Goal: Transaction & Acquisition: Purchase product/service

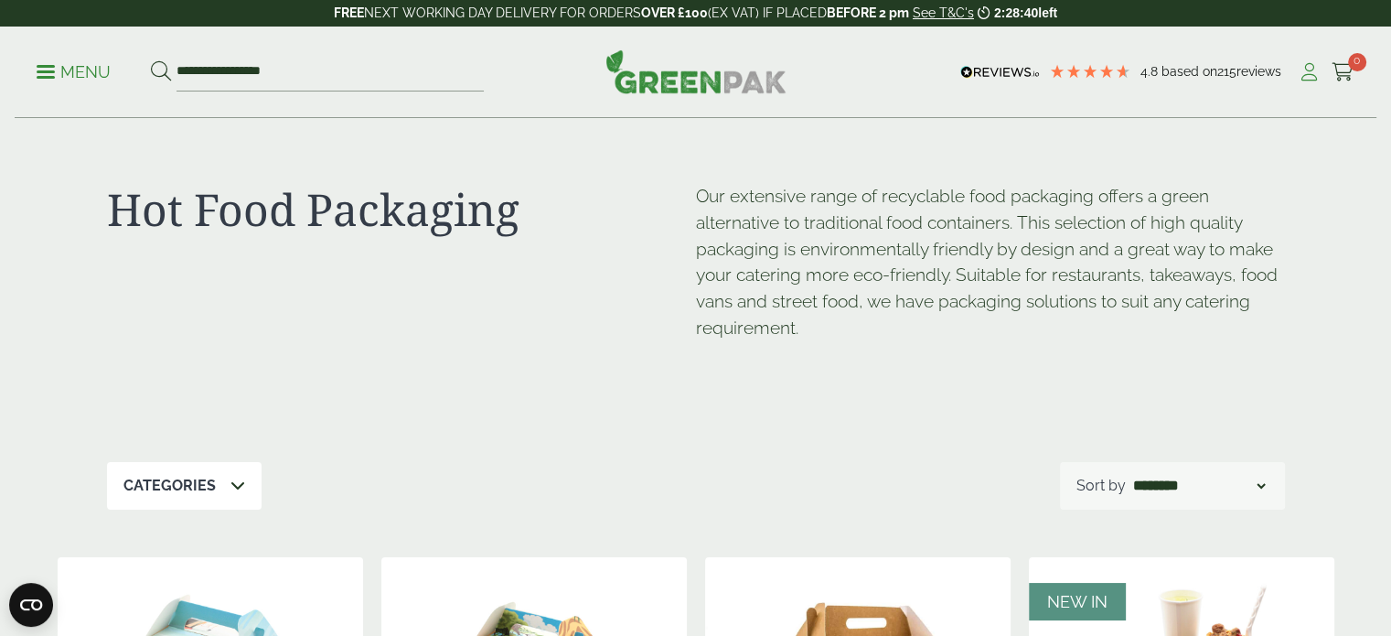
click at [1310, 65] on icon at bounding box center [1309, 72] width 23 height 18
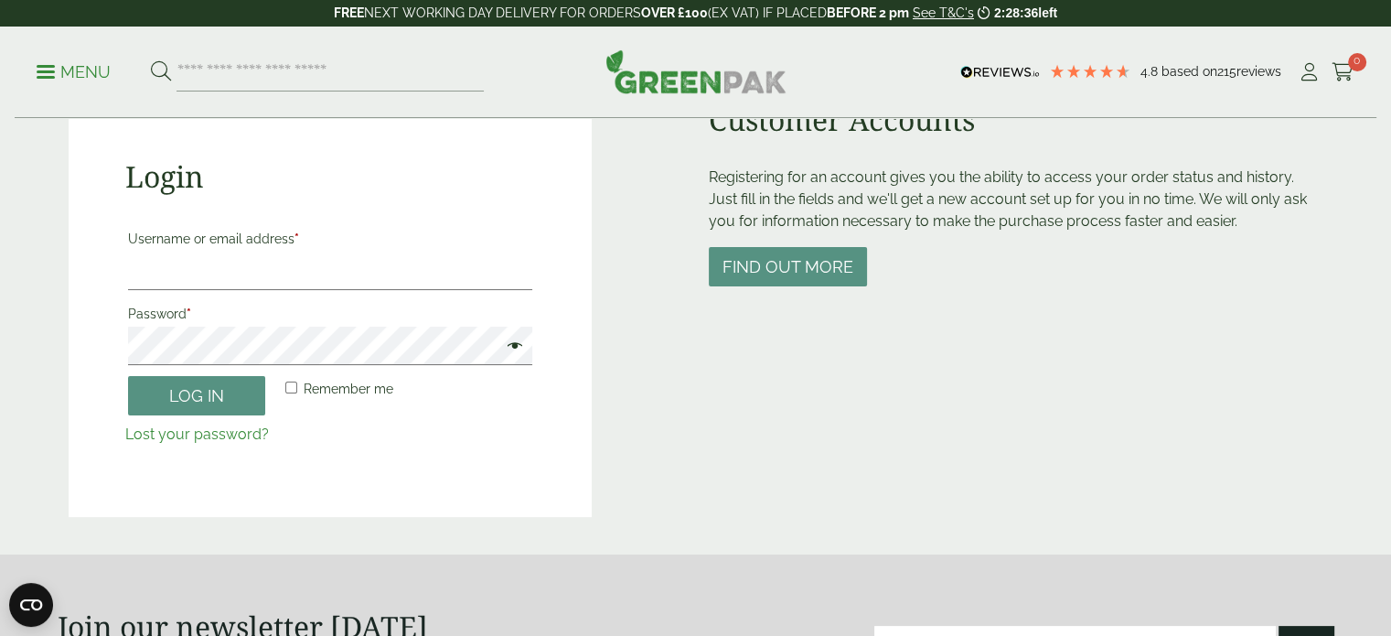
scroll to position [179, 0]
type input "**********"
click at [223, 394] on button "Log in" at bounding box center [196, 395] width 137 height 39
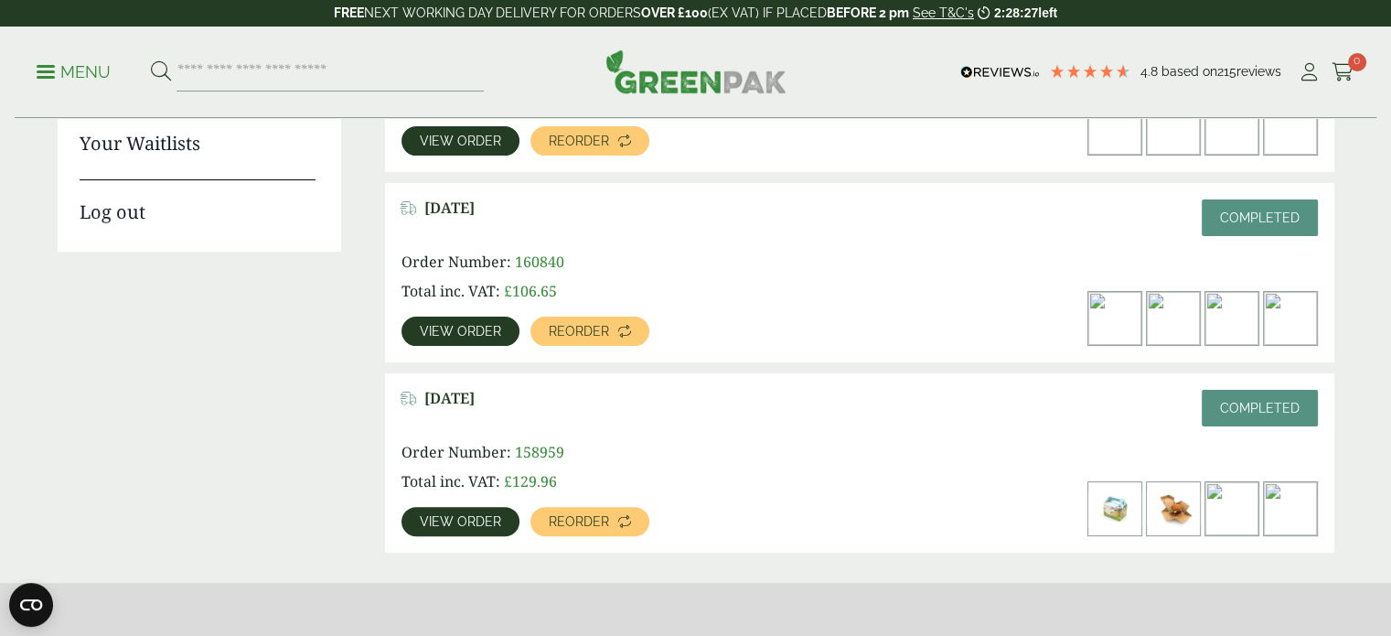
scroll to position [409, 0]
click at [456, 338] on link "View order" at bounding box center [461, 330] width 118 height 29
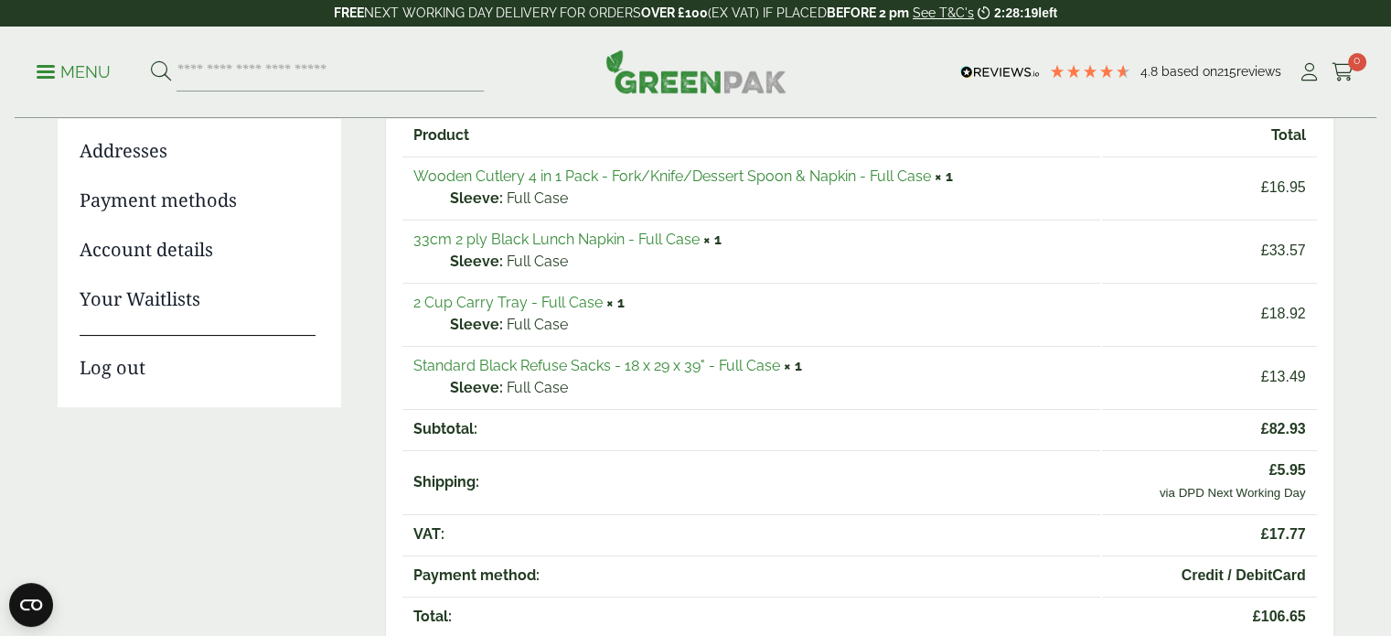
scroll to position [38, 0]
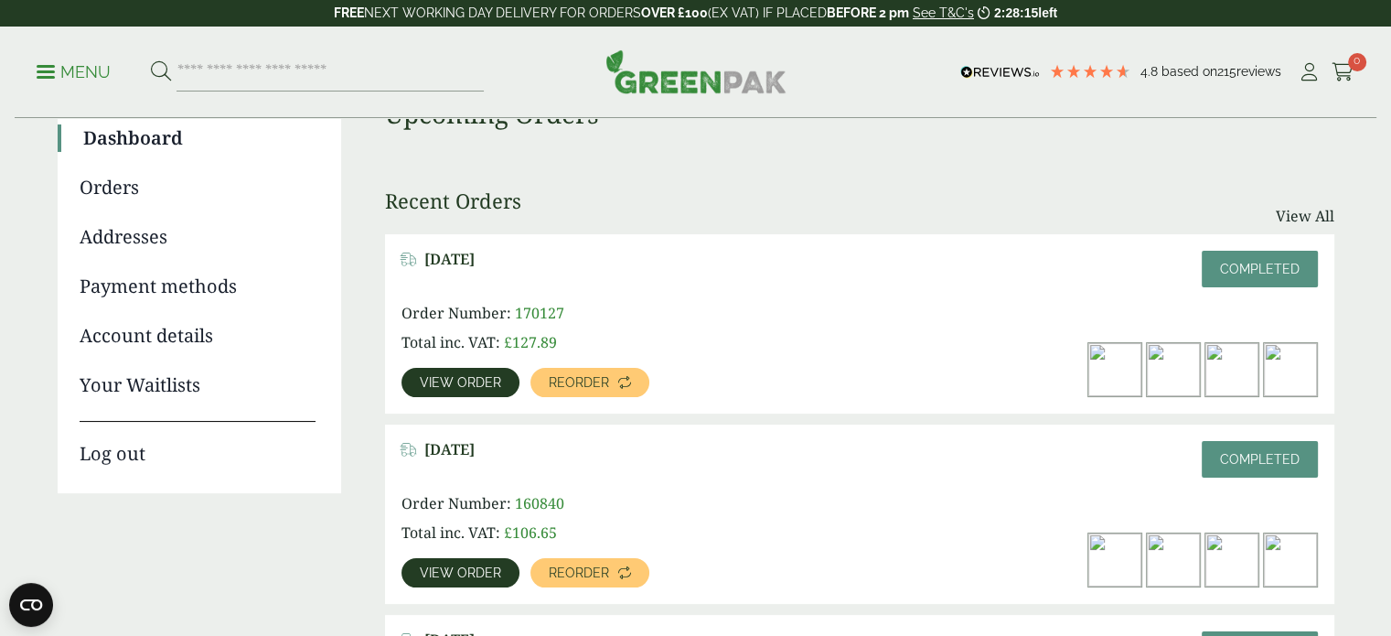
scroll to position [166, 0]
click at [458, 391] on link "View order" at bounding box center [461, 383] width 118 height 29
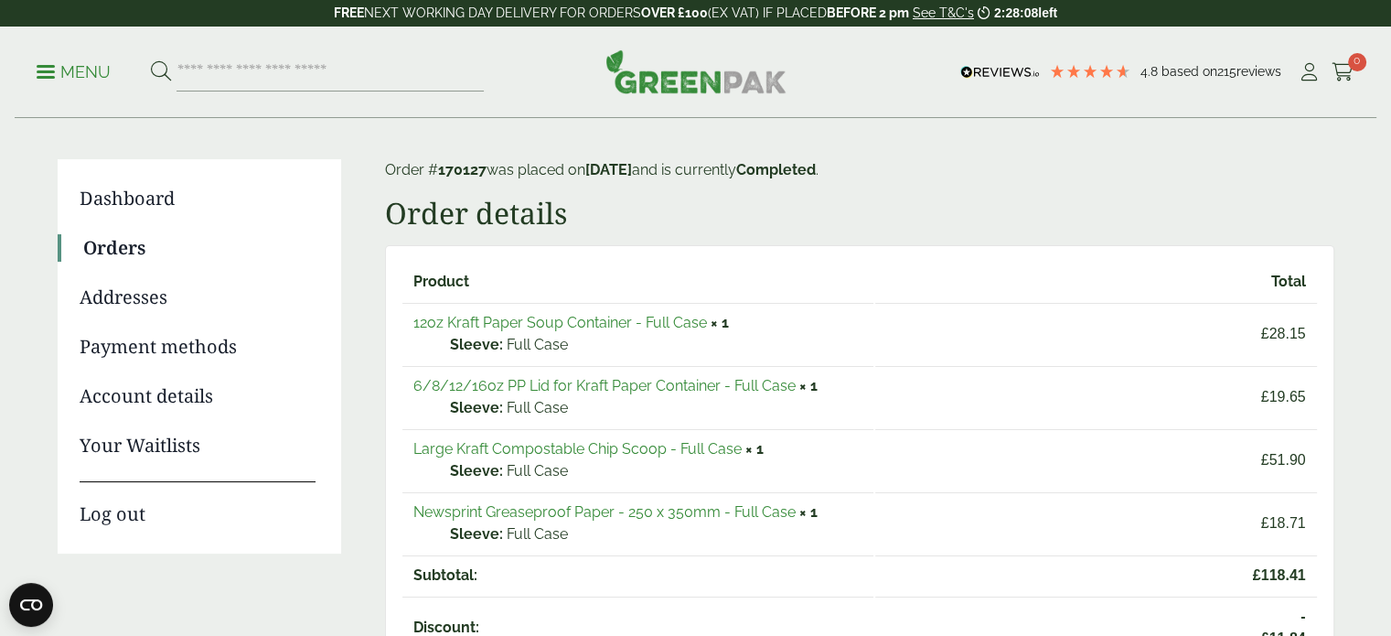
scroll to position [110, 0]
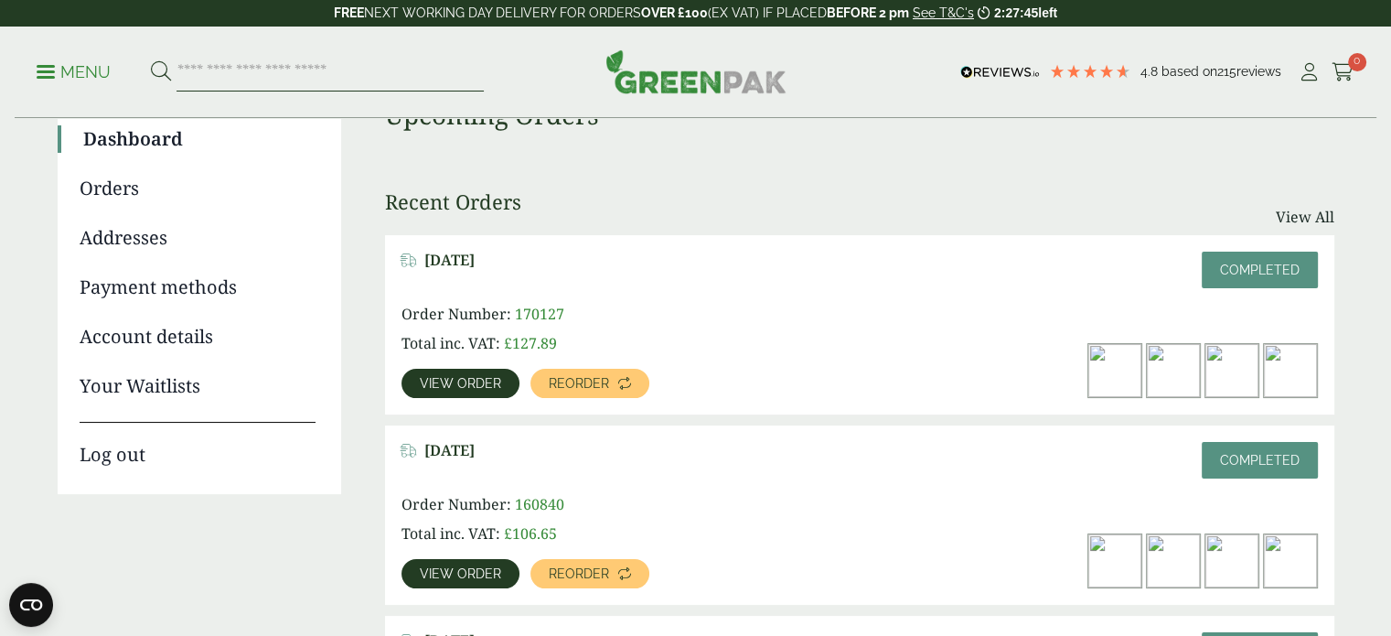
click at [374, 89] on input "search" at bounding box center [330, 72] width 307 height 38
type input "**********"
click at [151, 60] on button at bounding box center [161, 72] width 20 height 24
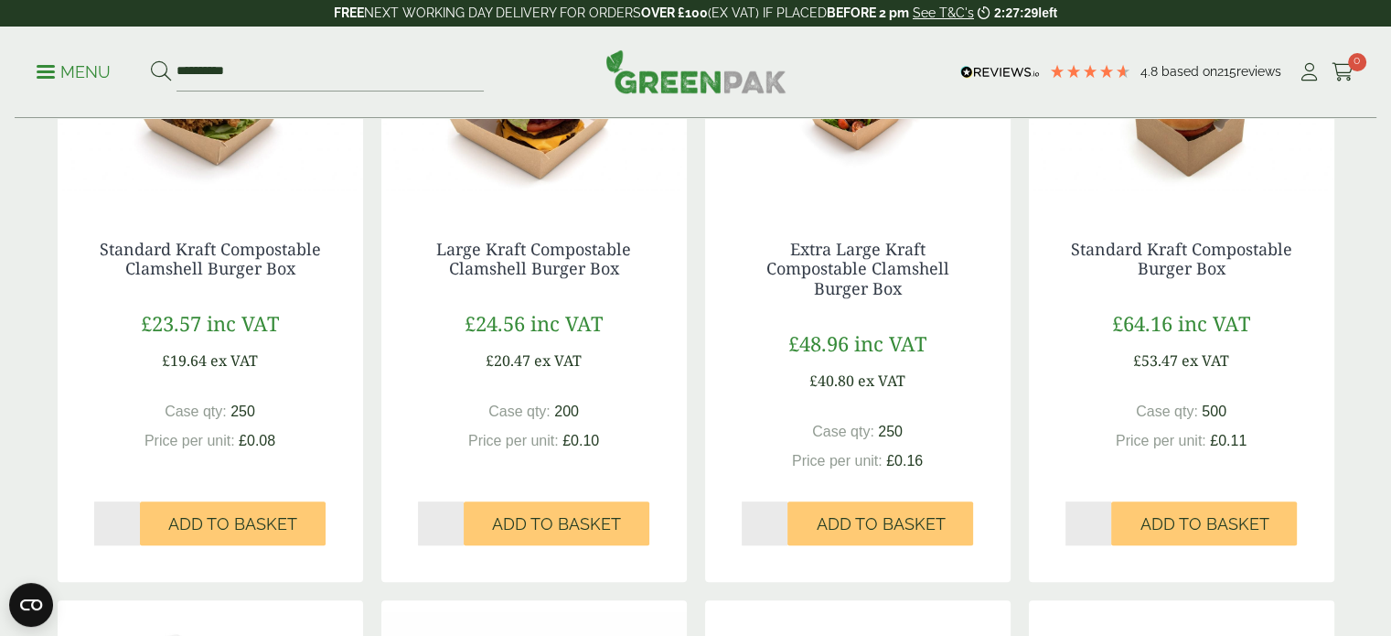
scroll to position [1061, 0]
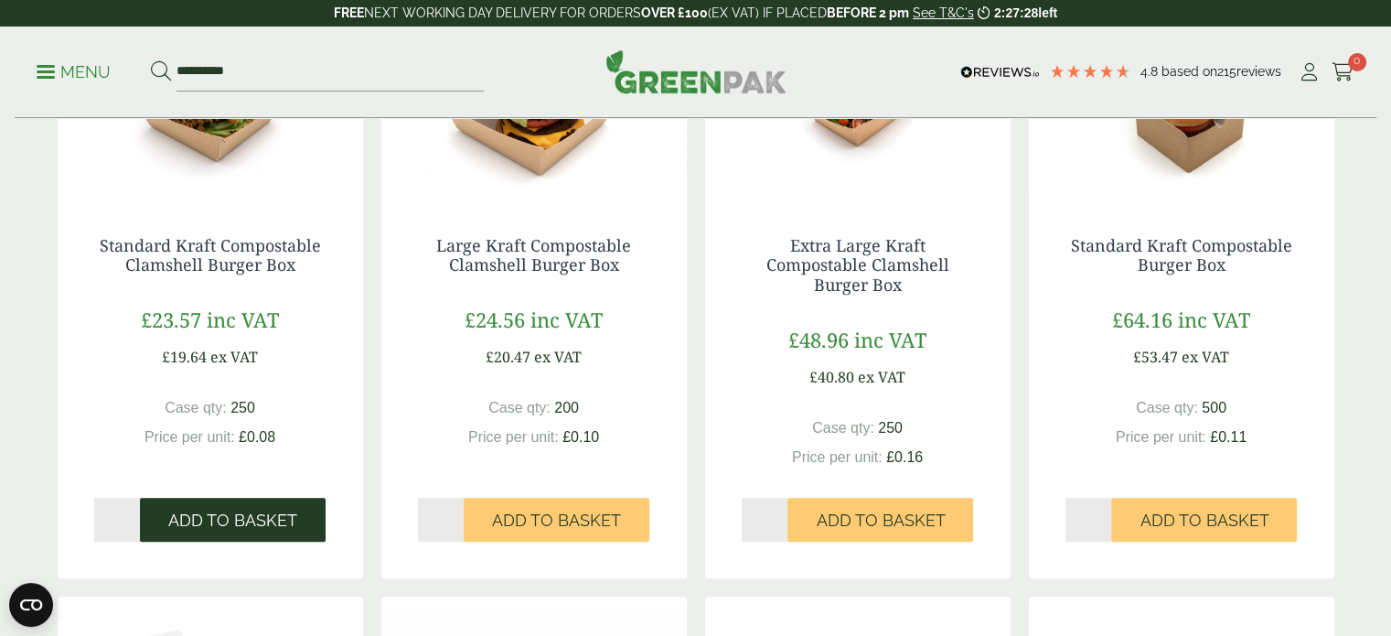
click at [270, 520] on span "Add to Basket" at bounding box center [232, 520] width 129 height 20
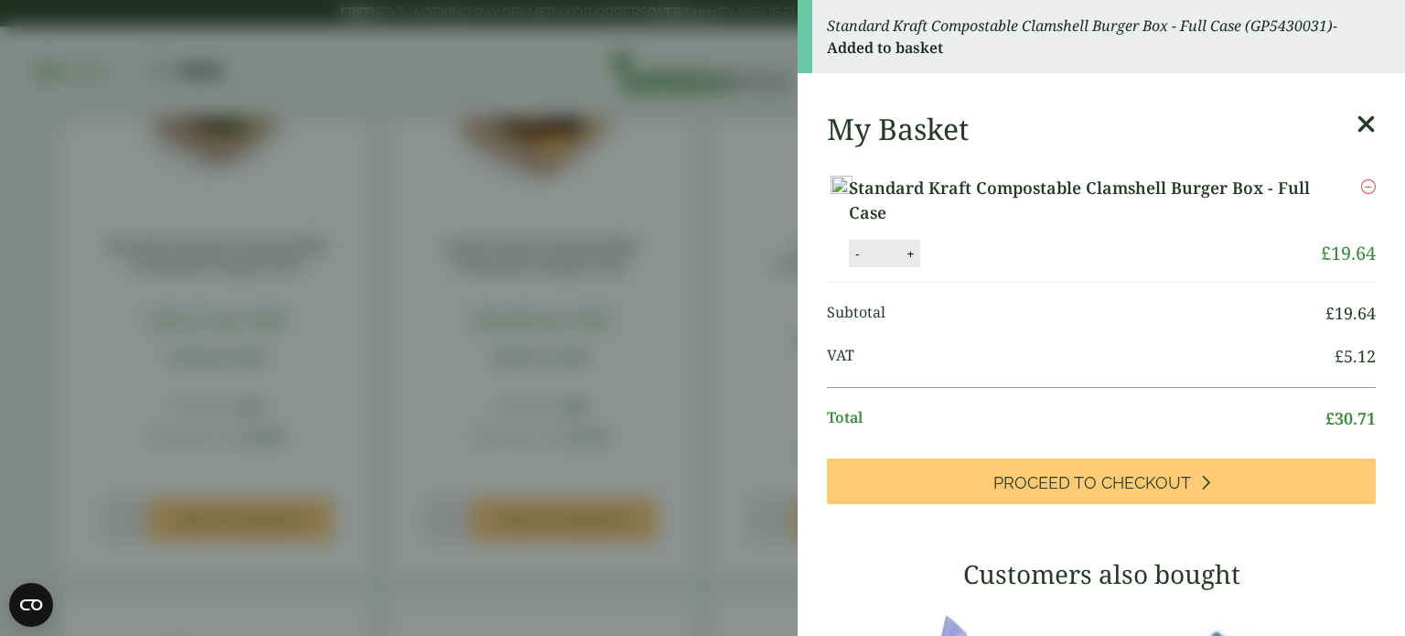
click at [611, 302] on aside "Standard Kraft Compostable Clamshell Burger Box - Full Case (GP5430031) - Added…" at bounding box center [702, 318] width 1405 height 636
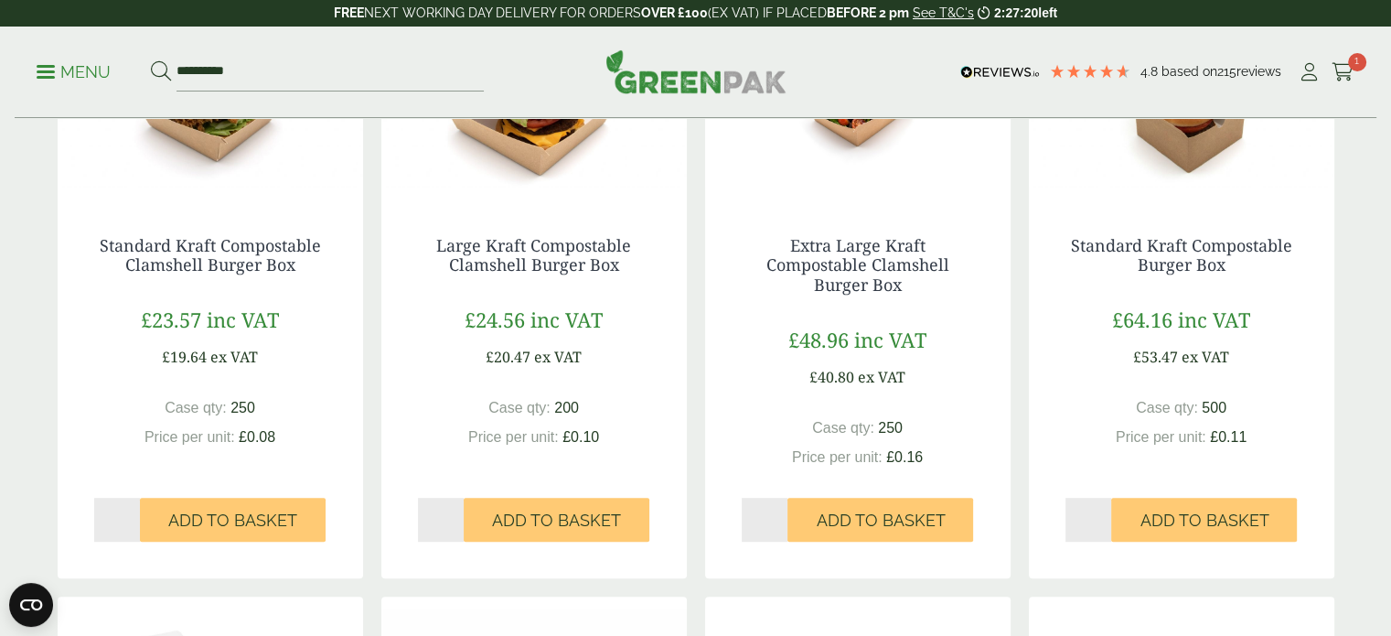
click at [326, 45] on div "**********" at bounding box center [696, 72] width 1362 height 91
click at [271, 73] on input "**********" at bounding box center [330, 72] width 307 height 38
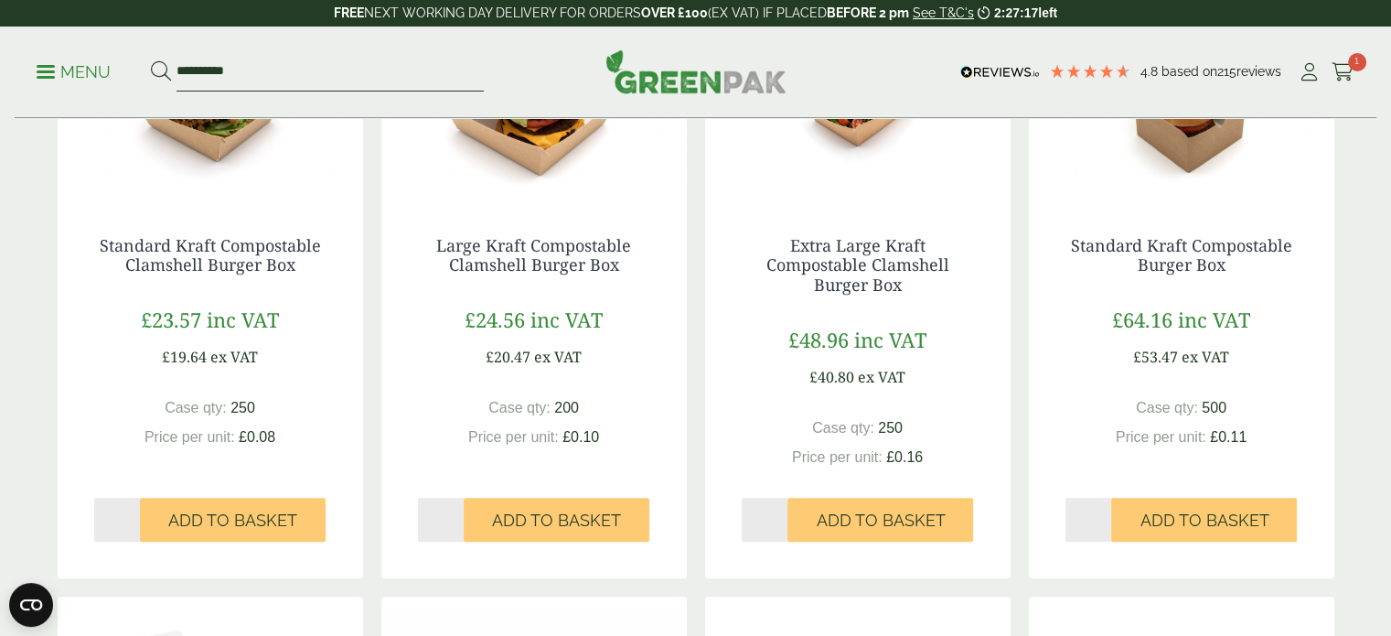
type input "**********"
click at [151, 60] on button at bounding box center [161, 72] width 20 height 24
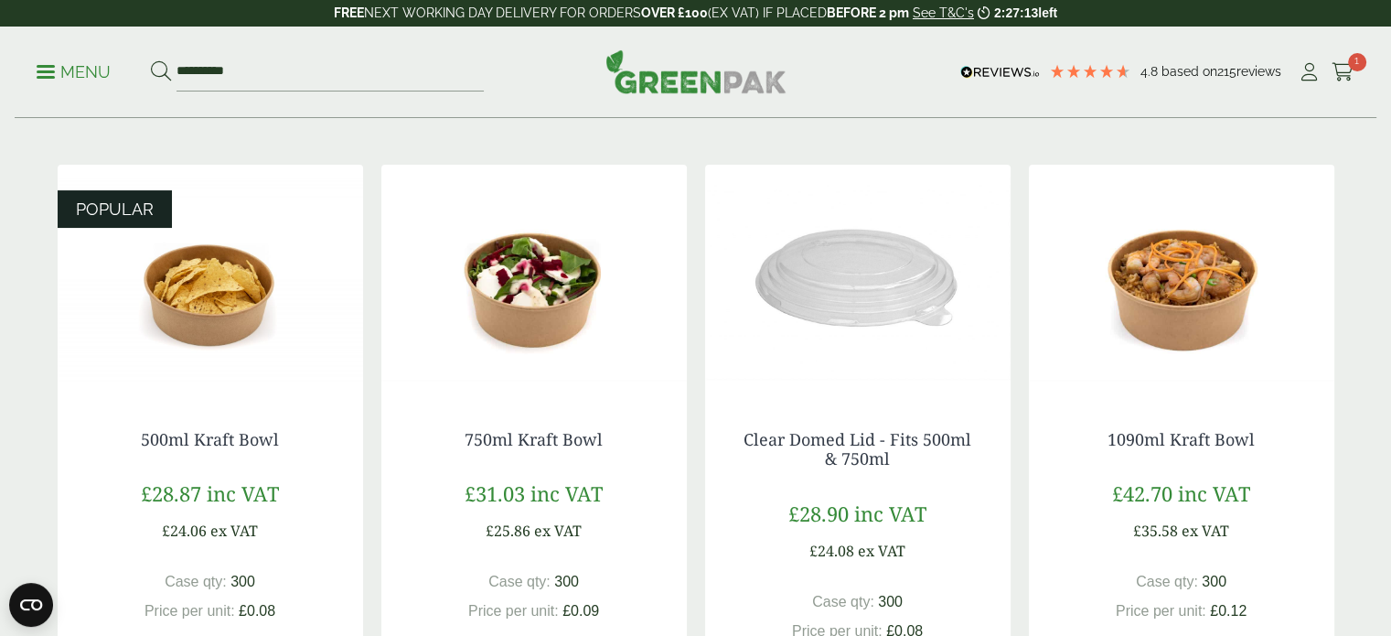
scroll to position [273, 0]
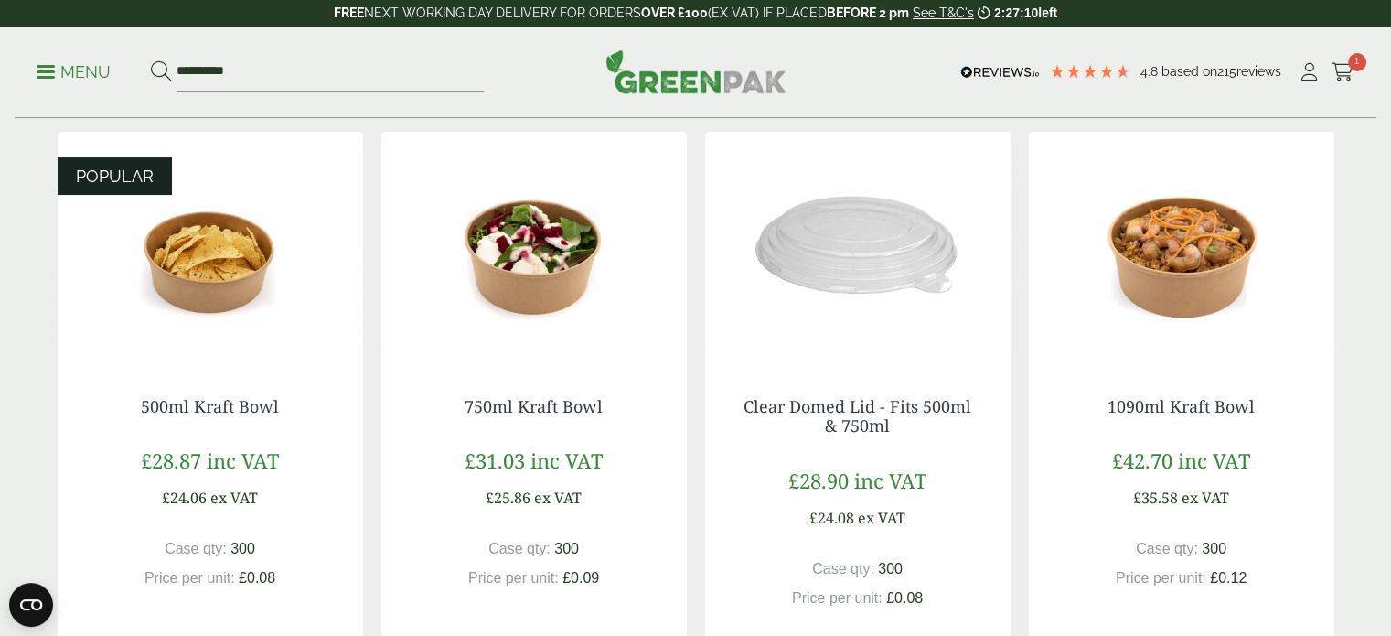
click at [1294, 409] on h4 "1090ml Kraft Bowl" at bounding box center [1182, 407] width 232 height 20
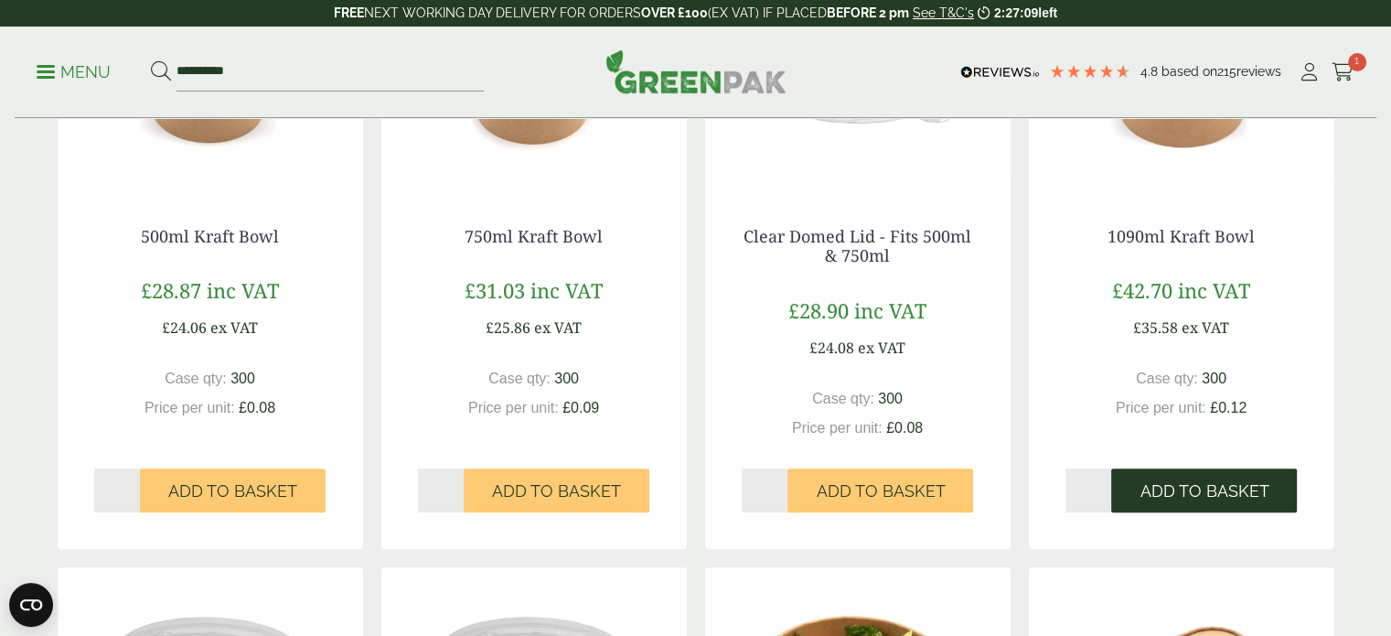
click at [1229, 470] on button "Add to Basket" at bounding box center [1204, 490] width 186 height 44
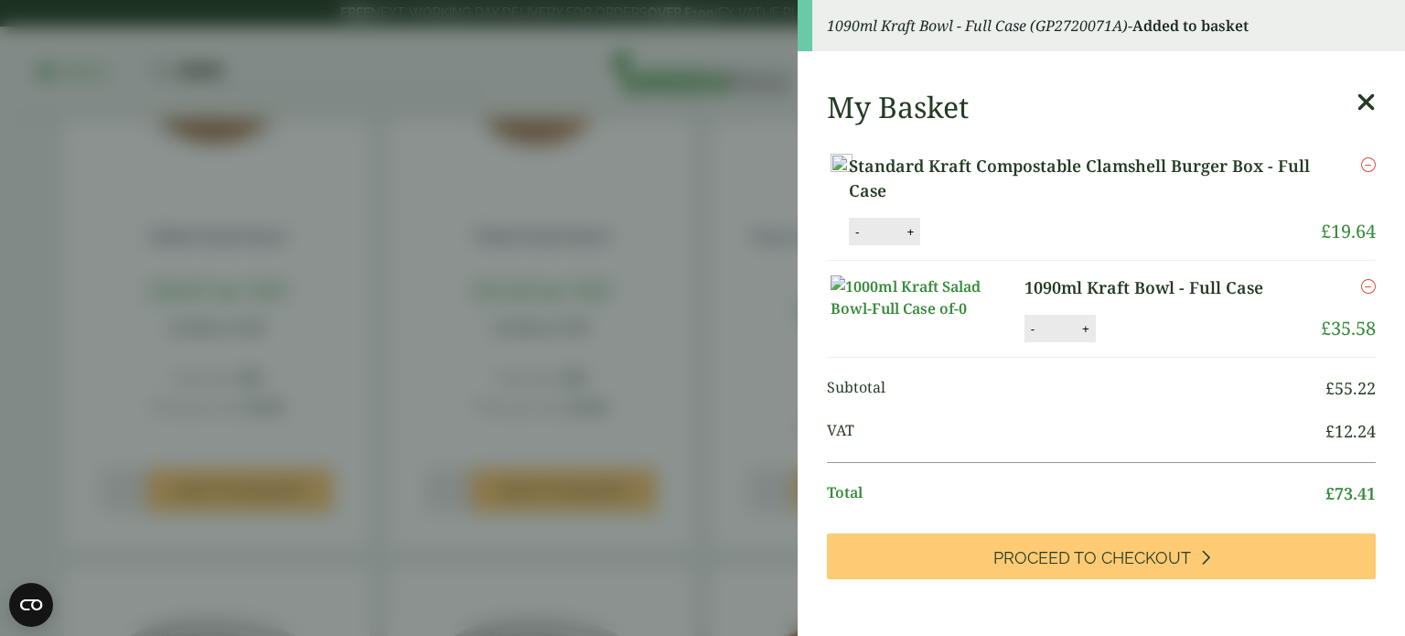
click at [556, 299] on aside "1090ml Kraft Bowl - Full Case (GP2720071A) - Added to basket My Basket Standard…" at bounding box center [702, 318] width 1405 height 636
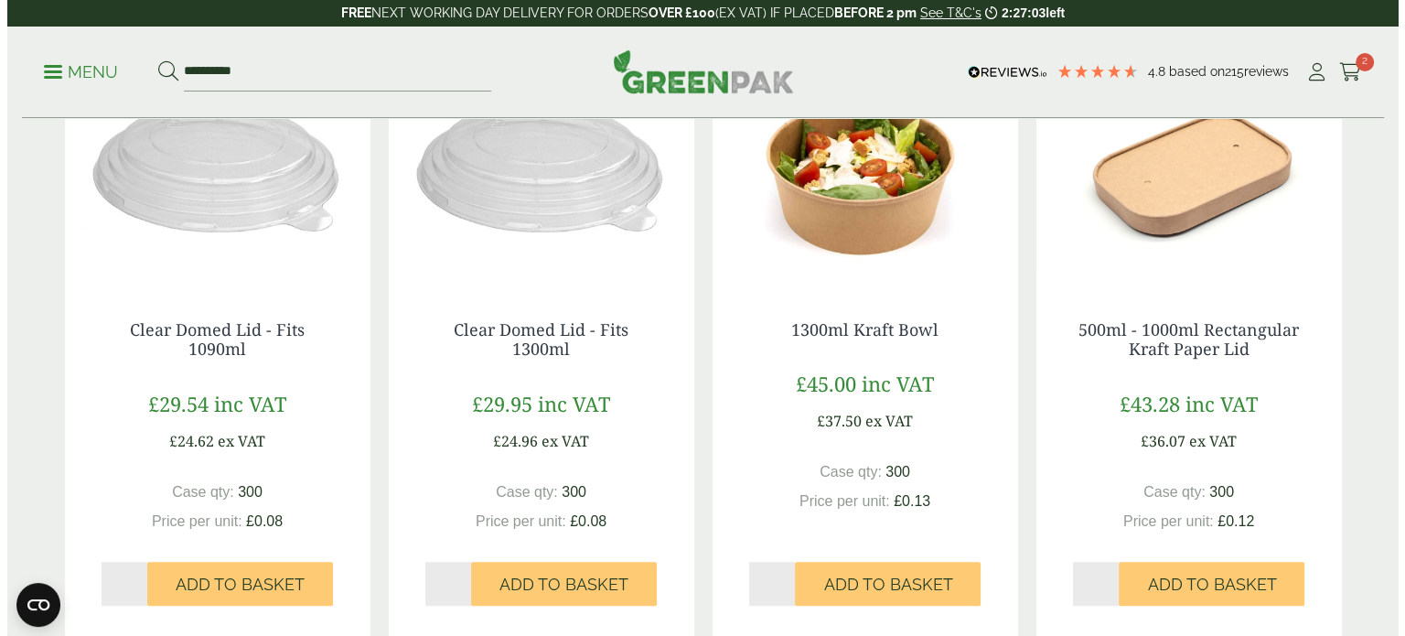
scroll to position [979, 0]
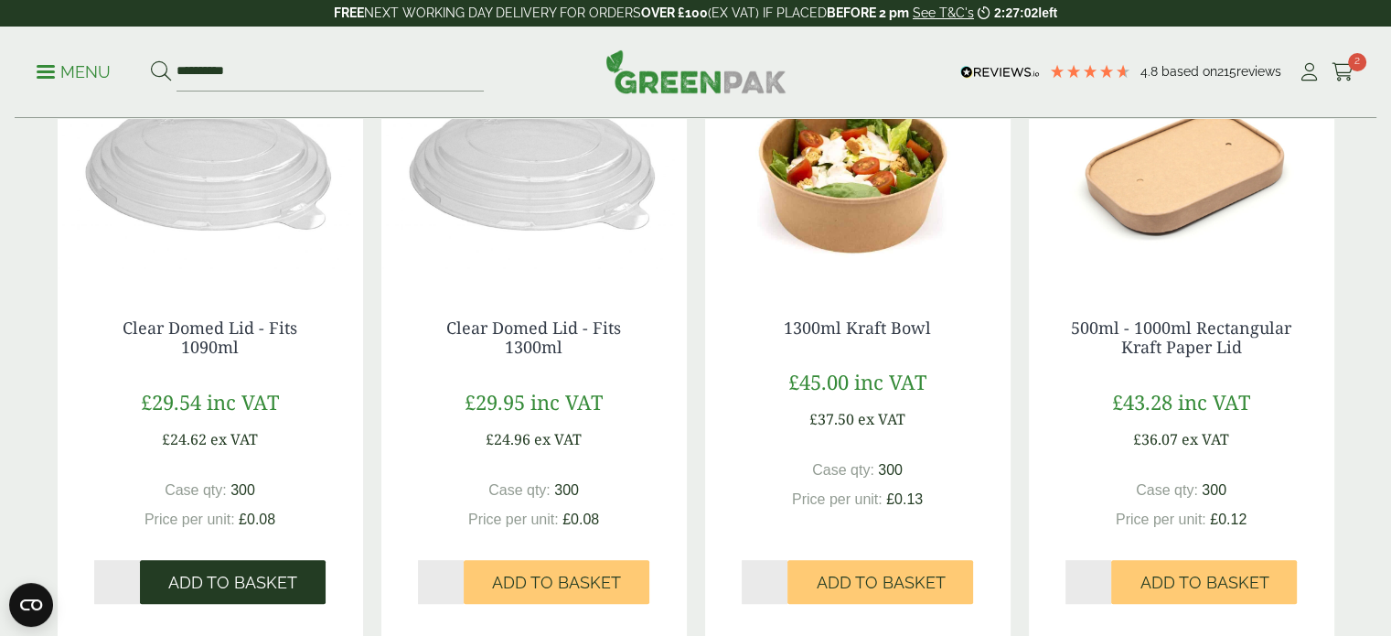
click at [282, 603] on button "Add to Basket" at bounding box center [233, 582] width 186 height 44
click at [291, 581] on span "Add to Basket" at bounding box center [232, 583] width 129 height 20
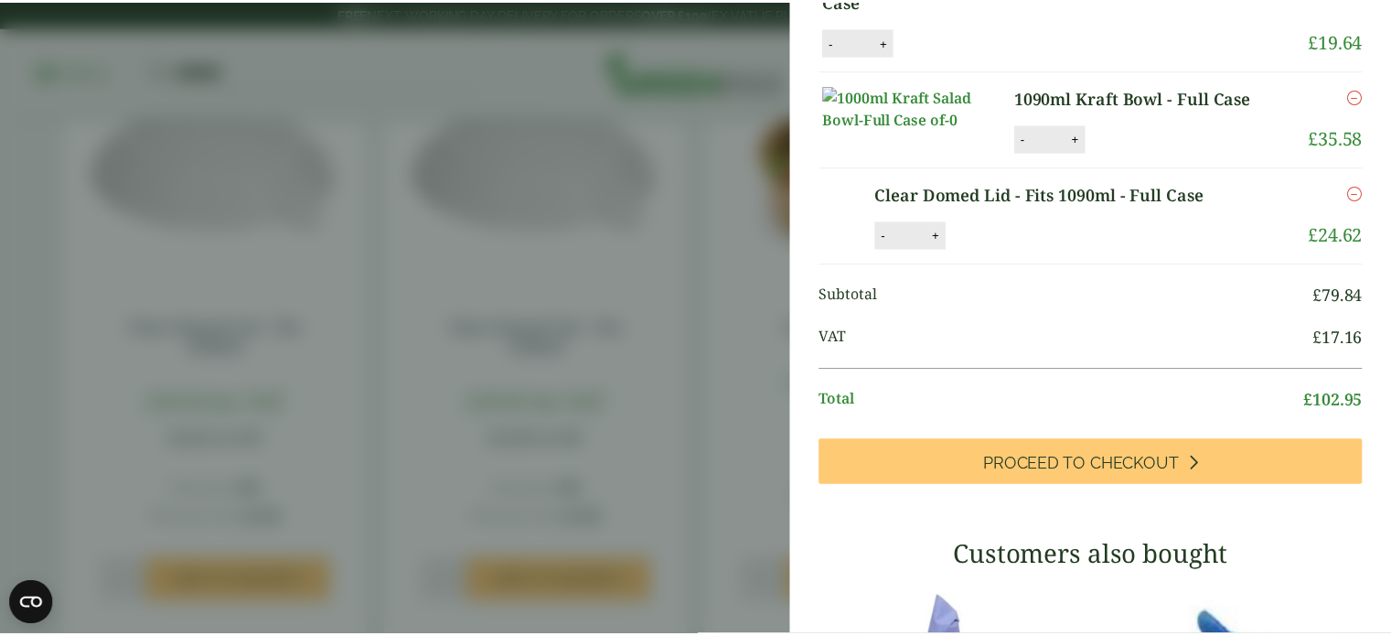
scroll to position [263, 0]
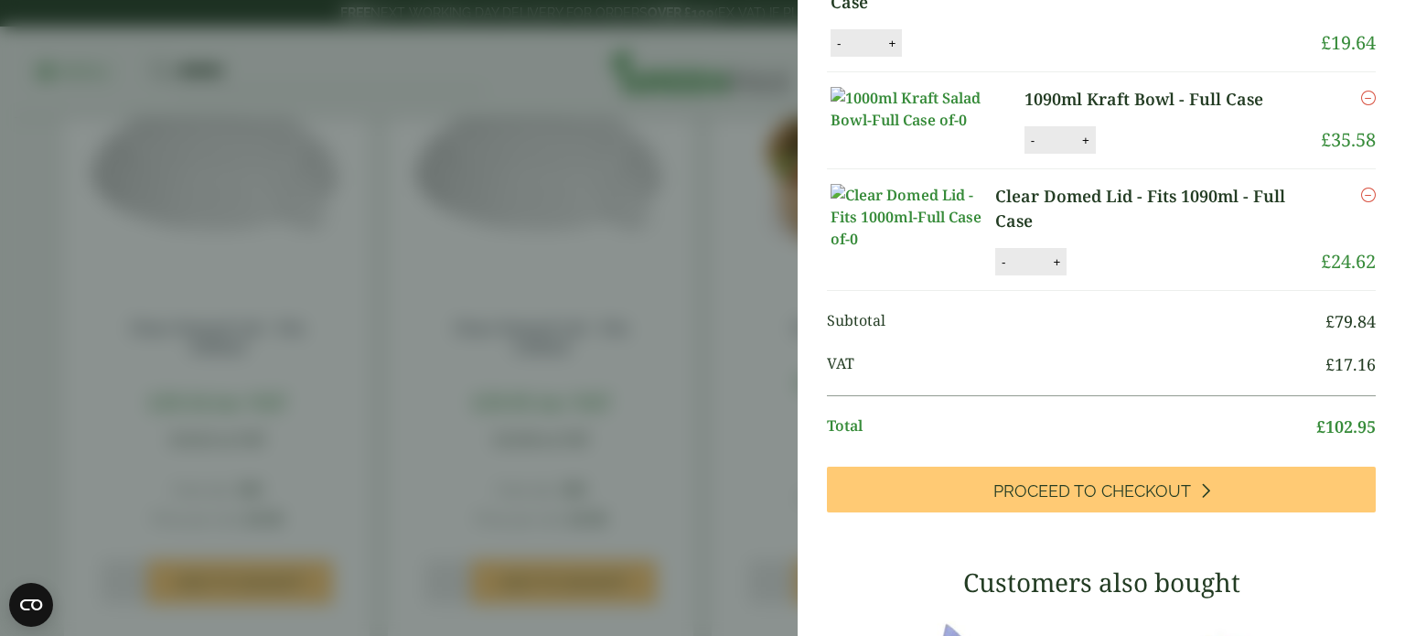
click at [630, 306] on aside "Clear Domed Lid - Fits 1090ml - Full Case (GP2720072B) - Added to basket Clear …" at bounding box center [702, 318] width 1405 height 636
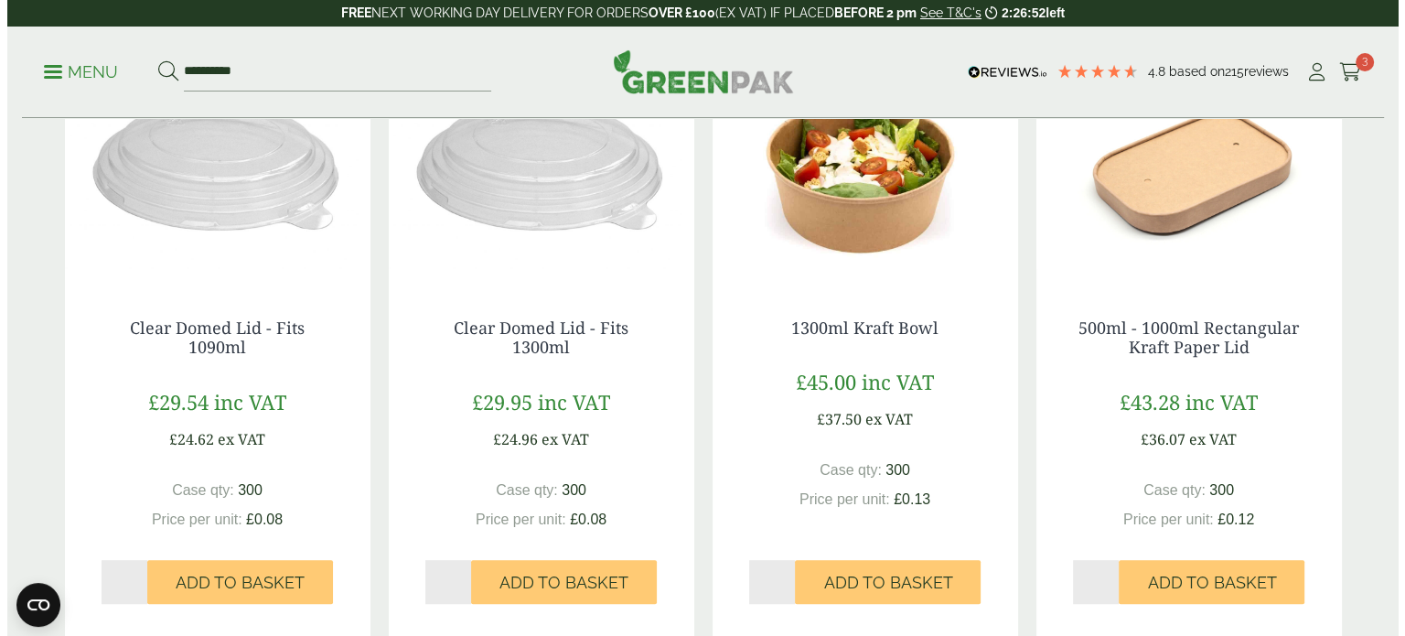
scroll to position [113, 0]
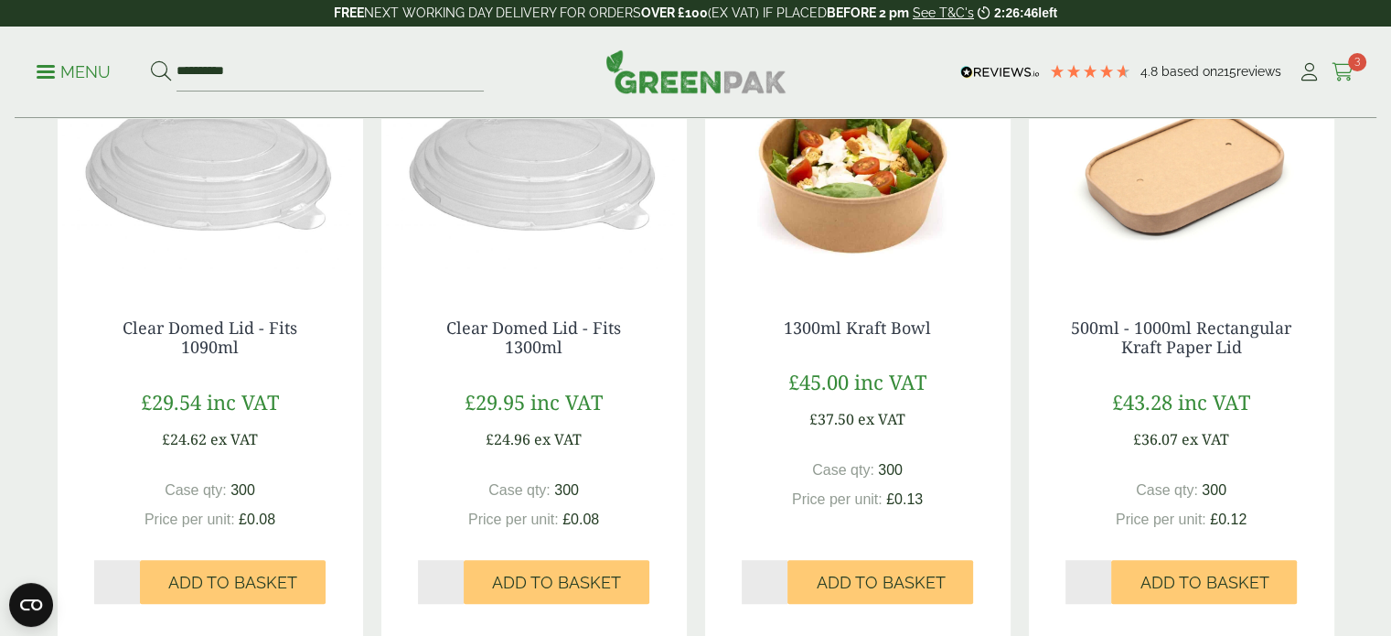
click at [1354, 61] on span "3" at bounding box center [1357, 62] width 18 height 18
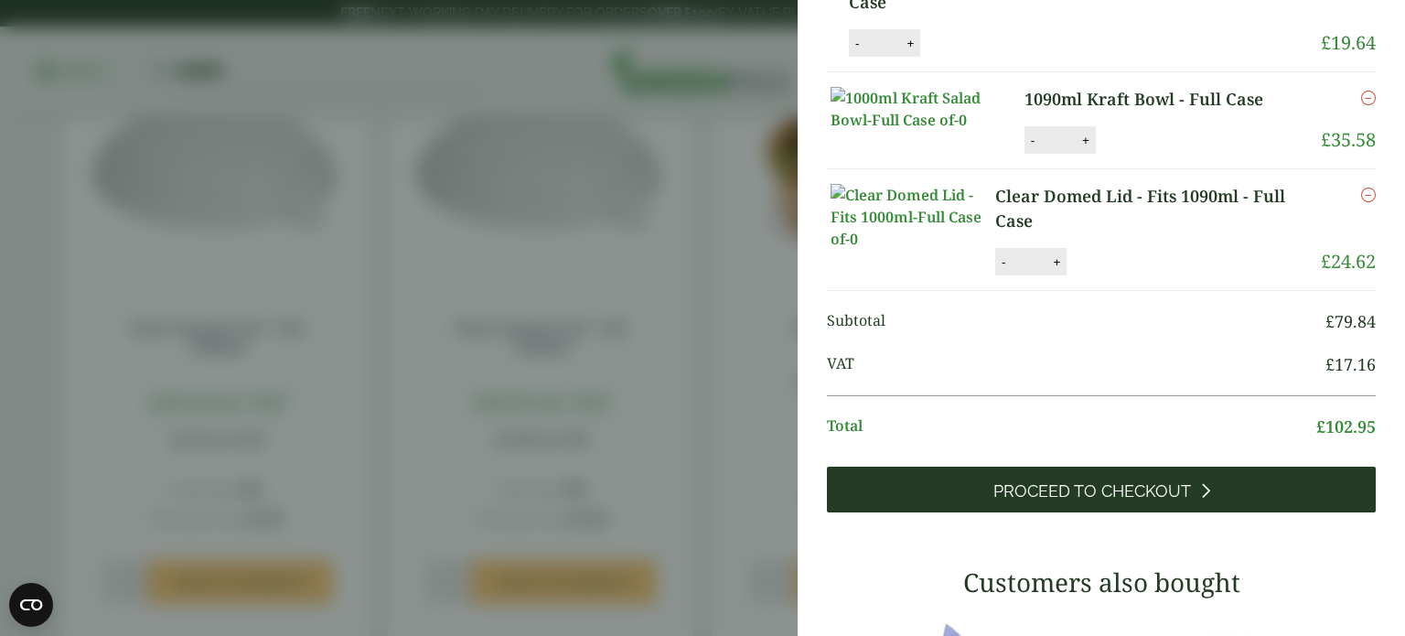
click at [1134, 501] on span "Proceed to Checkout" at bounding box center [1092, 491] width 198 height 20
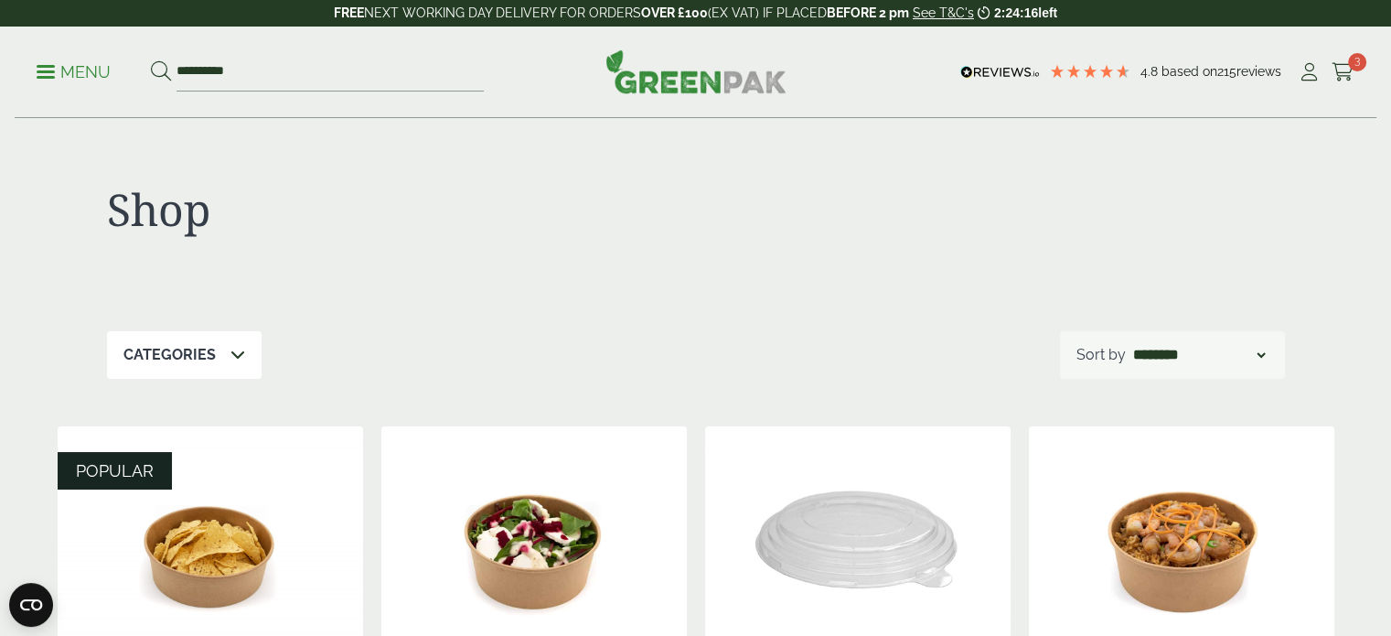
click at [40, 82] on p "Menu" at bounding box center [74, 72] width 74 height 22
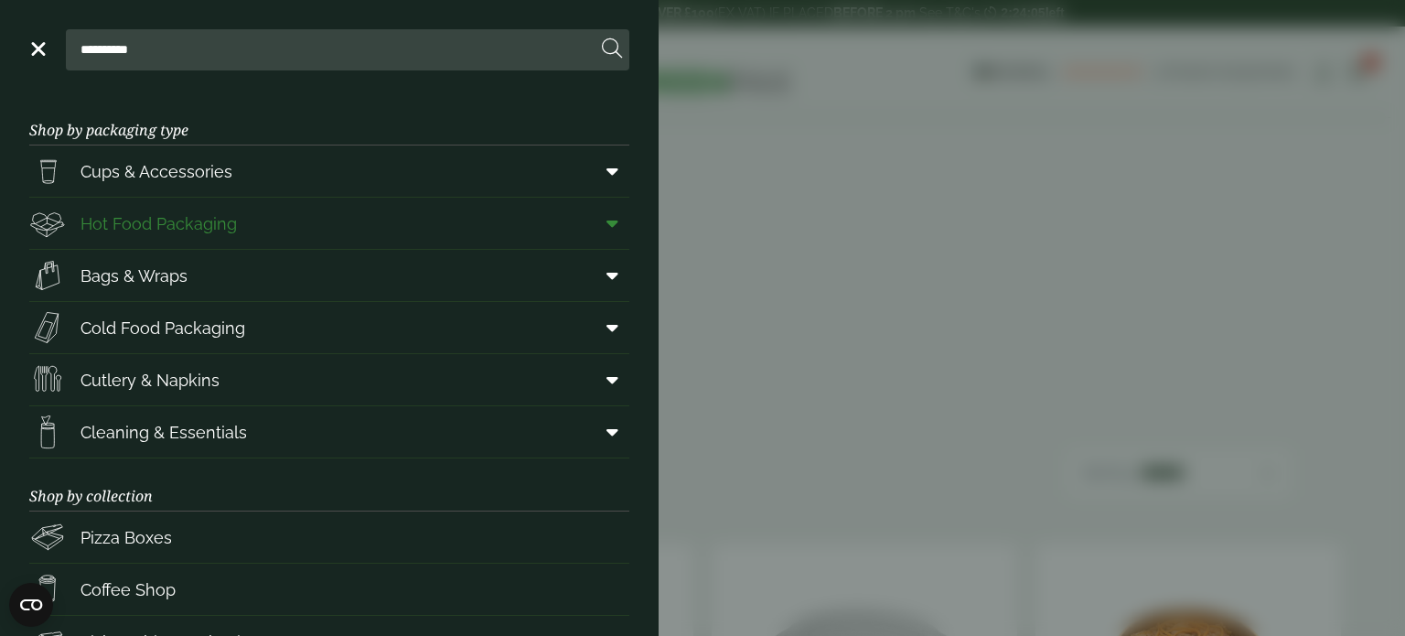
click at [506, 225] on link "Hot Food Packaging" at bounding box center [329, 223] width 600 height 51
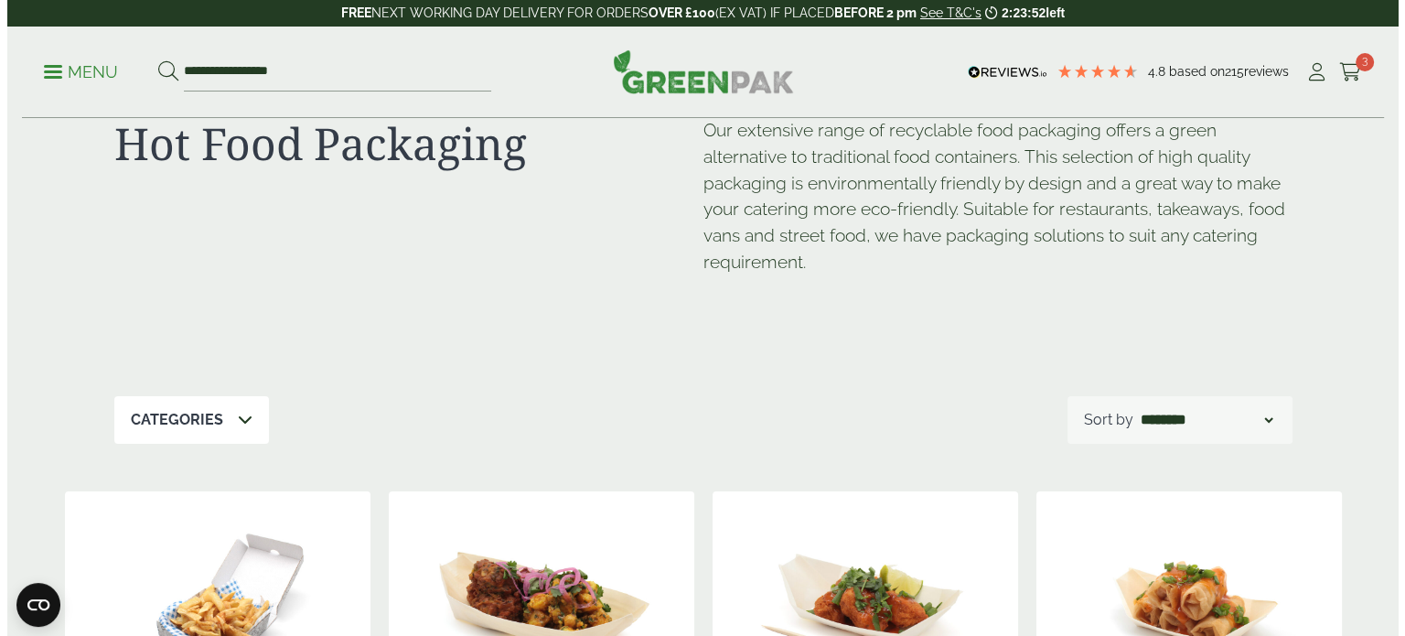
scroll to position [61, 0]
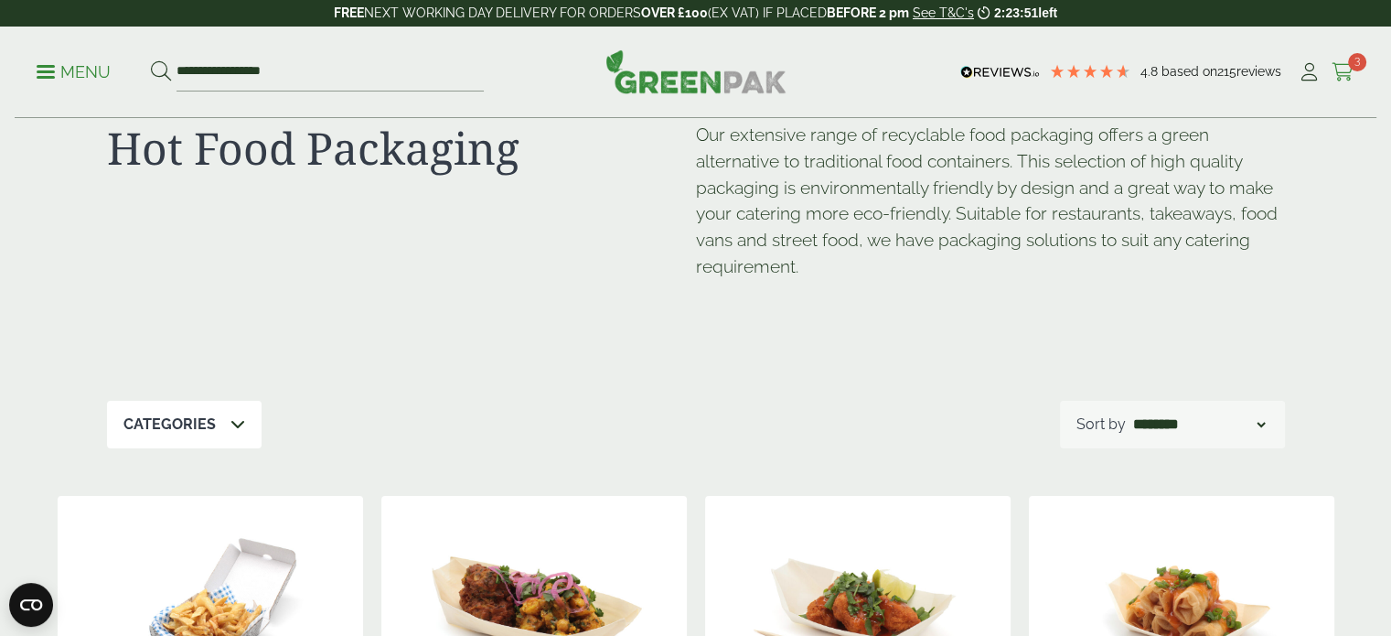
click at [1352, 69] on span "3" at bounding box center [1357, 62] width 18 height 18
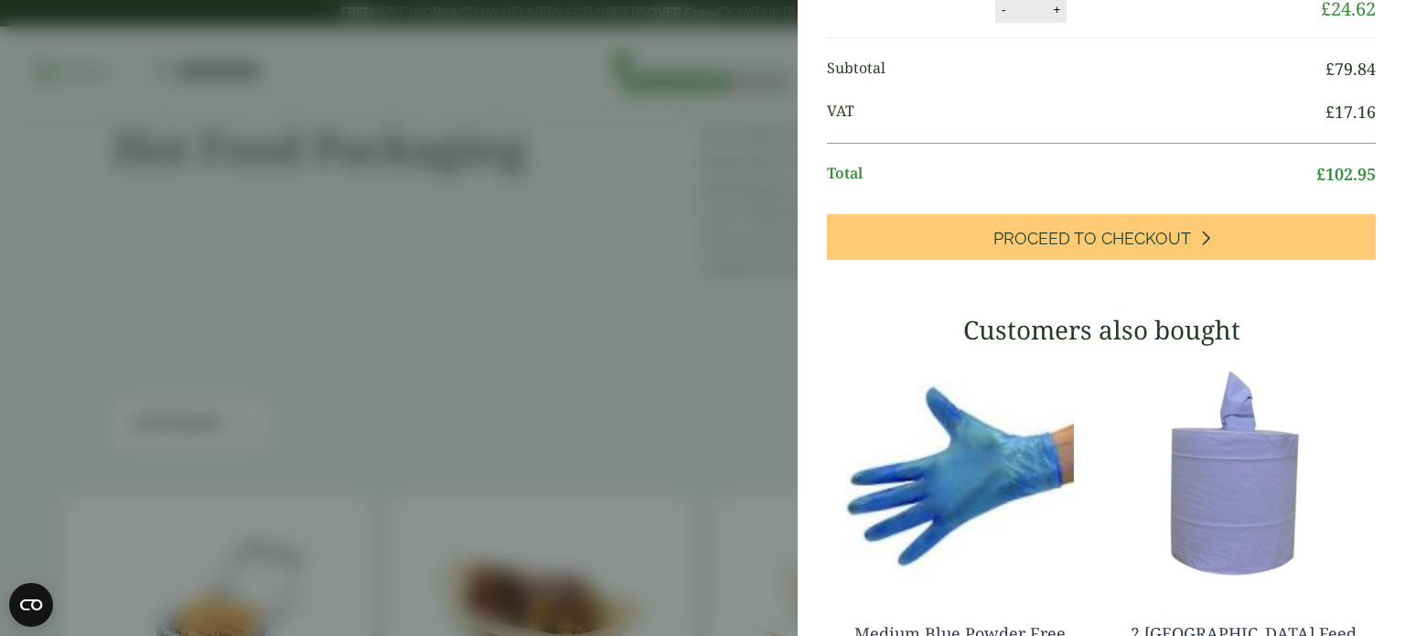
scroll to position [370, 0]
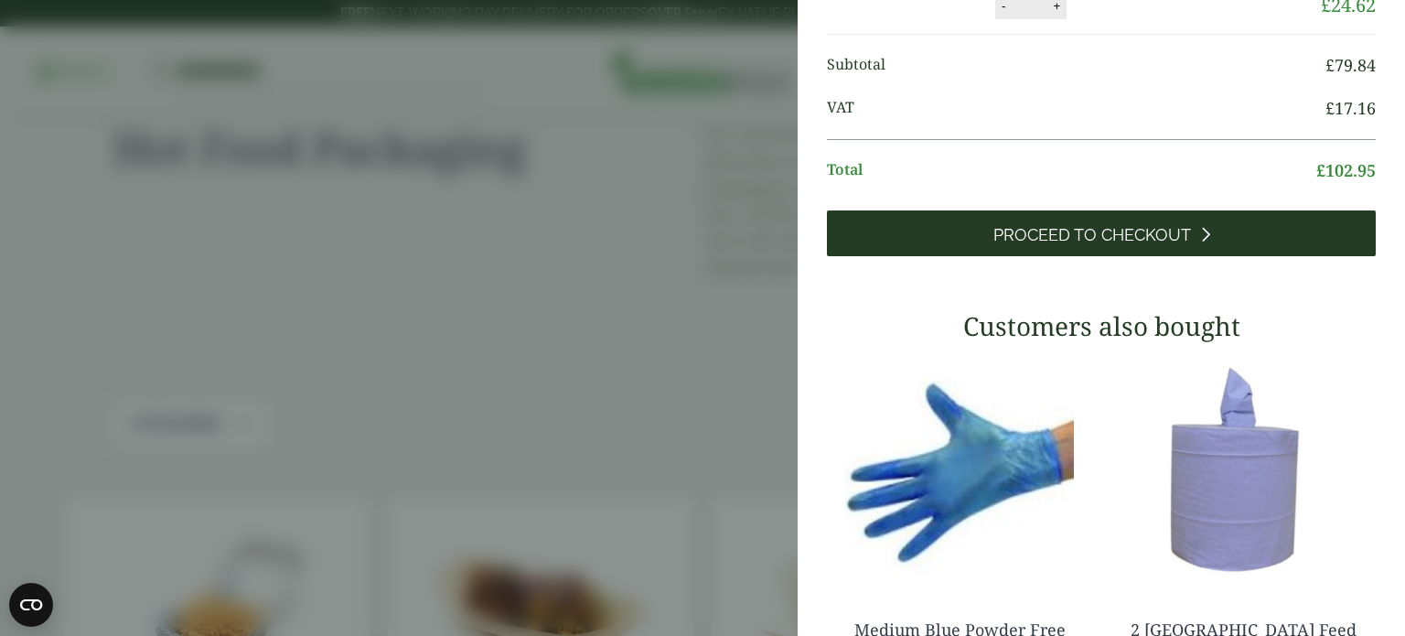
click at [1043, 245] on span "Proceed to Checkout" at bounding box center [1092, 235] width 198 height 20
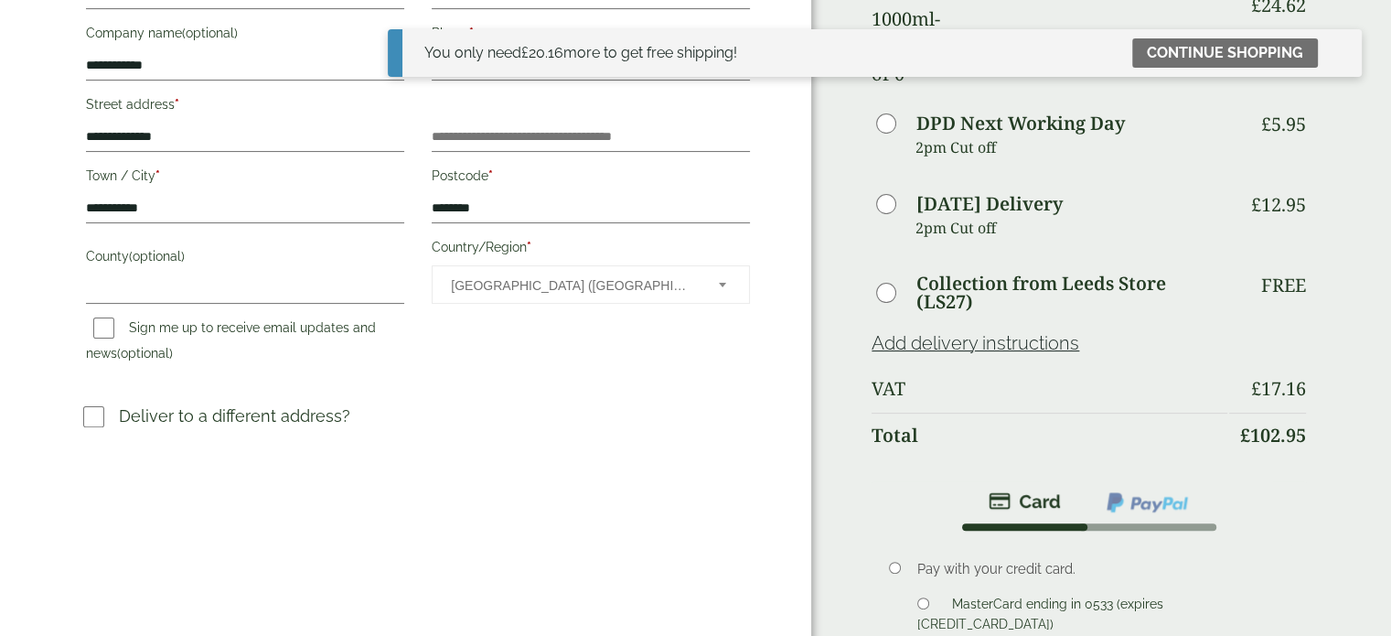
scroll to position [445, 0]
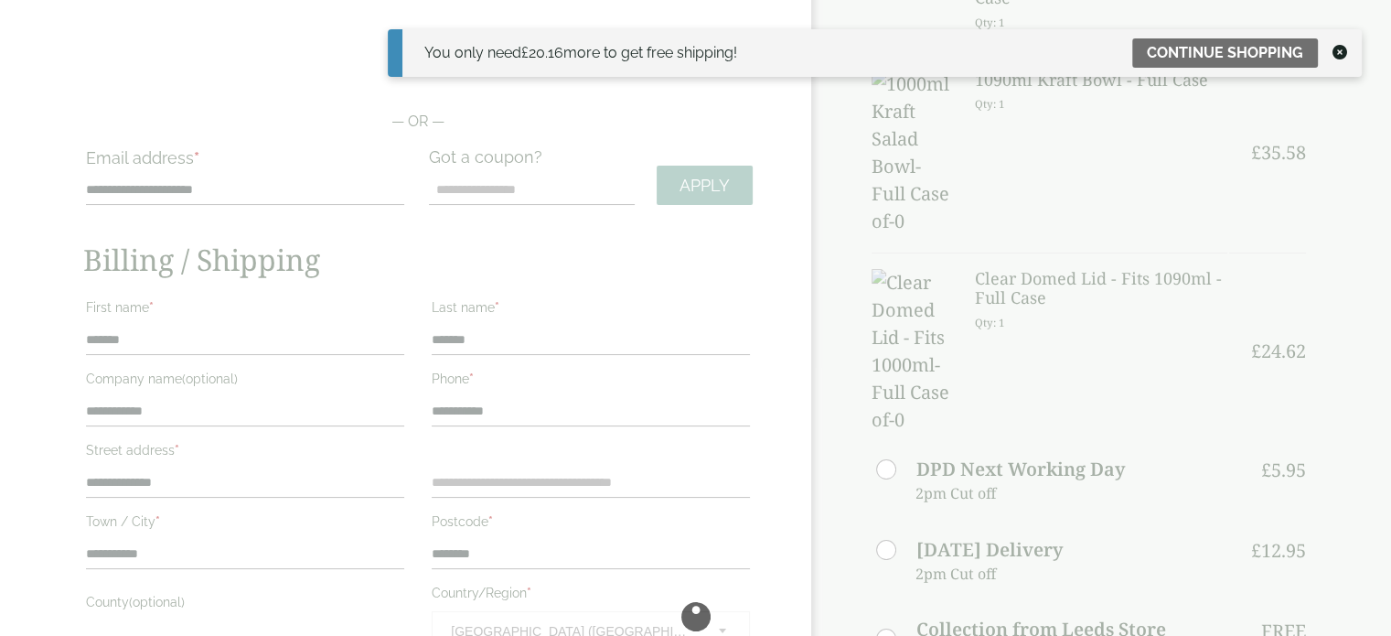
scroll to position [0, 0]
